Goal: Check status: Check status

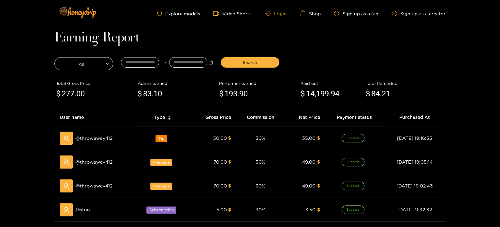
click at [275, 14] on link "Login" at bounding box center [276, 13] width 22 height 5
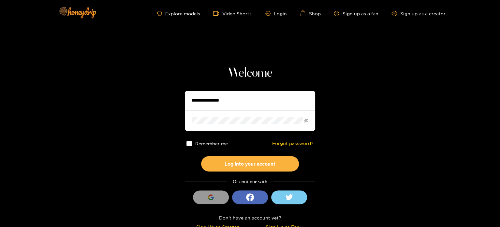
drag, startPoint x: 237, startPoint y: 97, endPoint x: 235, endPoint y: 92, distance: 6.0
click at [237, 97] on input "text" at bounding box center [250, 101] width 130 height 20
paste input "**********"
type input "**********"
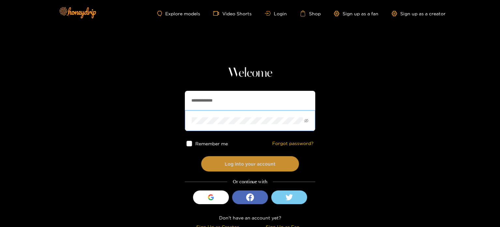
click at [219, 166] on button "Log into your account" at bounding box center [250, 163] width 98 height 15
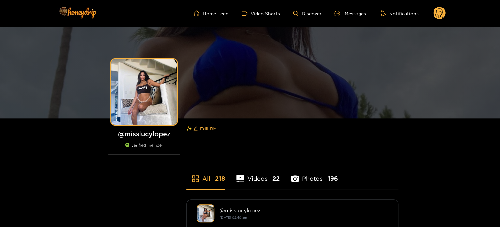
click at [438, 10] on circle at bounding box center [439, 13] width 12 height 12
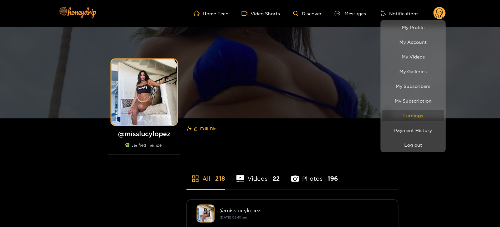
click at [412, 110] on link "Earnings" at bounding box center [413, 115] width 62 height 11
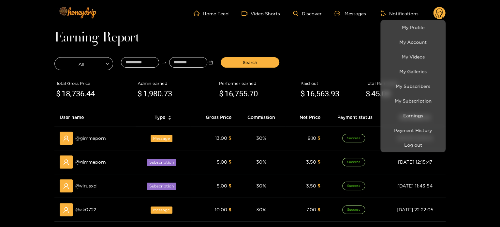
click at [315, 51] on div at bounding box center [250, 113] width 500 height 227
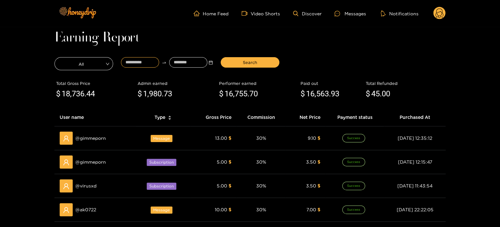
click at [138, 59] on input at bounding box center [140, 62] width 38 height 10
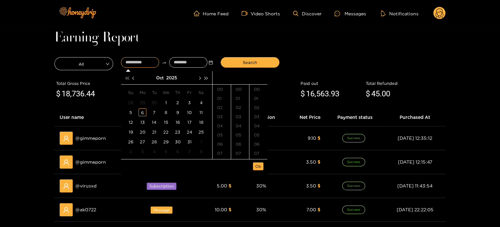
click at [126, 76] on button "button" at bounding box center [127, 77] width 7 height 13
click at [133, 79] on span "button" at bounding box center [133, 77] width 3 height 3
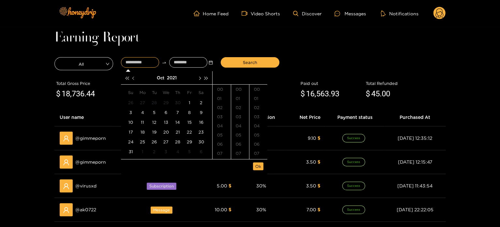
click at [134, 79] on span "button" at bounding box center [133, 77] width 3 height 3
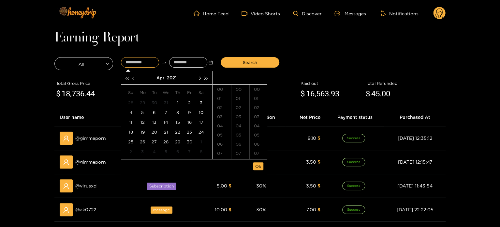
click at [134, 79] on span "button" at bounding box center [133, 77] width 3 height 3
click at [199, 77] on span "button" at bounding box center [199, 77] width 3 height 3
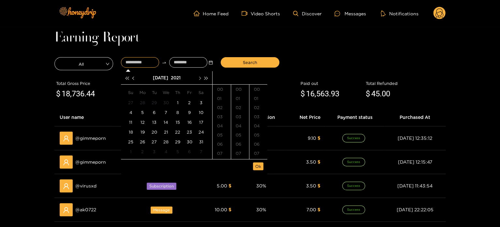
click at [199, 77] on span "button" at bounding box center [199, 77] width 3 height 3
click at [168, 112] on div "10" at bounding box center [166, 112] width 8 height 8
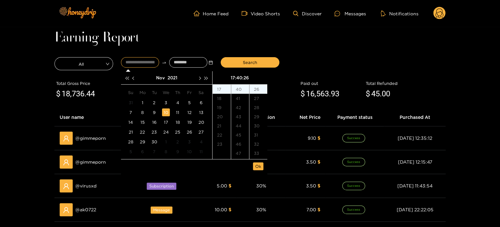
scroll to position [237, 0]
click at [209, 80] on button "button" at bounding box center [206, 77] width 7 height 13
click at [209, 77] on button "button" at bounding box center [206, 77] width 7 height 13
click at [205, 79] on span "button" at bounding box center [206, 77] width 3 height 3
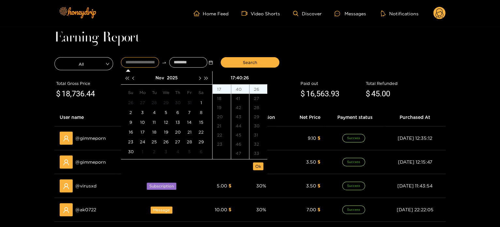
click at [138, 80] on div "Nov 2025" at bounding box center [166, 77] width 59 height 13
click at [130, 79] on button "button" at bounding box center [133, 77] width 7 height 13
click at [144, 111] on div "6" at bounding box center [143, 112] width 8 height 8
type input "**********"
click at [261, 167] on span "Ok" at bounding box center [258, 166] width 6 height 7
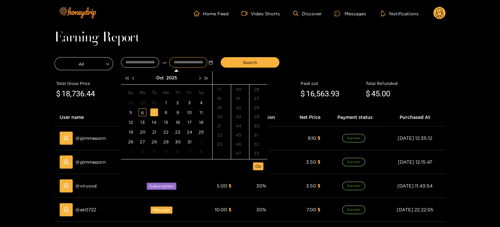
type input "**********"
click at [147, 63] on input "**********" at bounding box center [140, 62] width 38 height 10
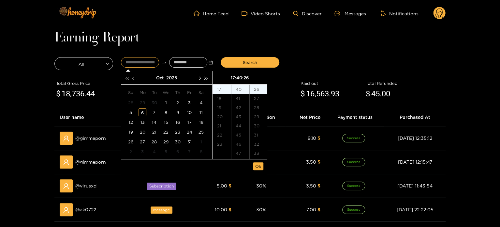
click at [128, 78] on span "button" at bounding box center [126, 77] width 3 height 3
click at [197, 80] on button "button" at bounding box center [199, 77] width 7 height 13
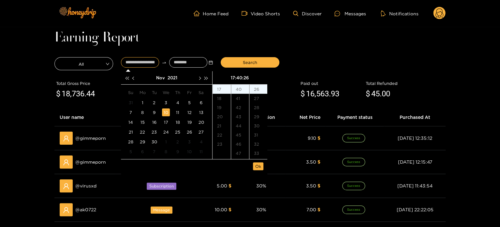
click at [167, 110] on div "10" at bounding box center [166, 112] width 8 height 8
type input "**********"
click at [184, 66] on input at bounding box center [188, 62] width 38 height 10
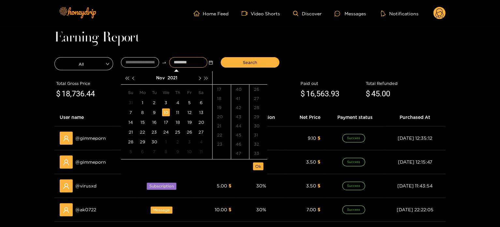
click at [205, 78] on span "button" at bounding box center [206, 77] width 3 height 3
click at [206, 78] on span "button" at bounding box center [206, 77] width 3 height 3
click at [133, 79] on button "button" at bounding box center [133, 77] width 7 height 13
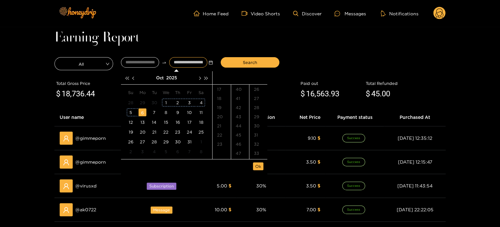
click at [143, 111] on div "6" at bounding box center [143, 112] width 8 height 8
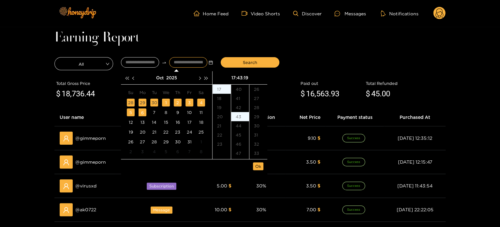
scroll to position [174, 0]
type input "**********"
click at [258, 168] on span "Ok" at bounding box center [258, 166] width 6 height 7
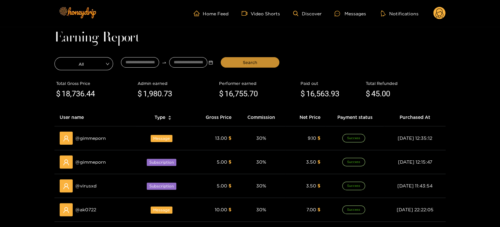
click at [250, 62] on span "Search" at bounding box center [250, 62] width 14 height 7
click at [441, 14] on circle at bounding box center [439, 13] width 12 height 12
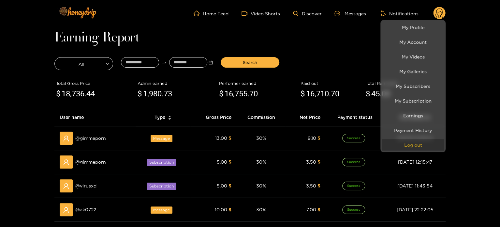
click at [412, 140] on button "Log out" at bounding box center [413, 144] width 62 height 11
